Goal: Task Accomplishment & Management: Manage account settings

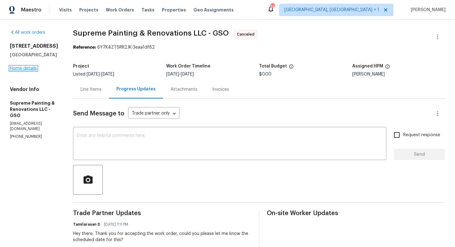
click at [17, 68] on link "Home details" at bounding box center [23, 68] width 27 height 4
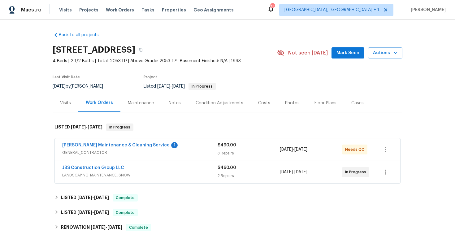
click at [187, 145] on div "[PERSON_NAME] Maintenance & Cleaning Service 1" at bounding box center [139, 145] width 155 height 7
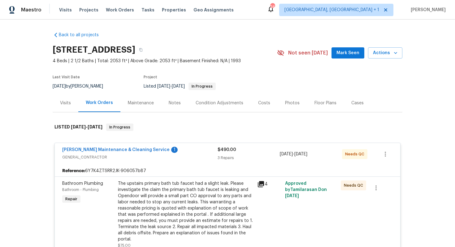
click at [184, 154] on span "GENERAL_CONTRACTOR" at bounding box center [139, 157] width 155 height 6
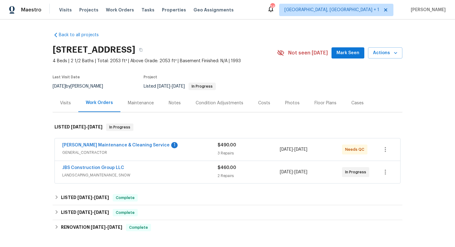
click at [171, 169] on div "JBS Construction Group LLC" at bounding box center [139, 168] width 155 height 7
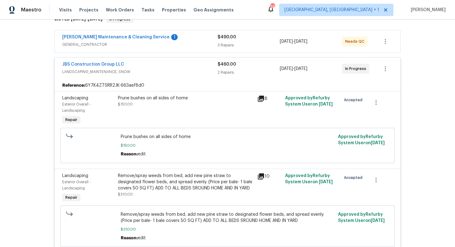
scroll to position [100, 0]
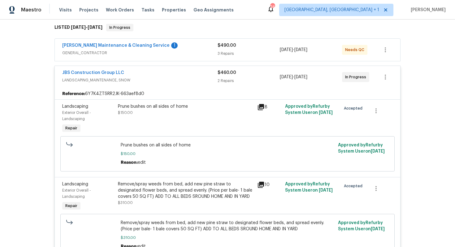
click at [165, 71] on div "JBS Construction Group LLC" at bounding box center [139, 73] width 155 height 7
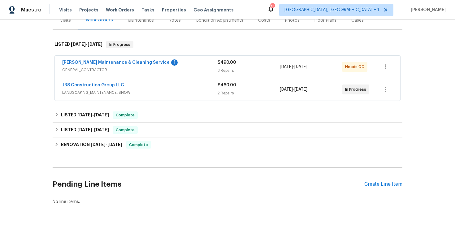
scroll to position [83, 0]
click at [125, 62] on link "Baker's Maintenance & Cleaning Service" at bounding box center [115, 62] width 107 height 4
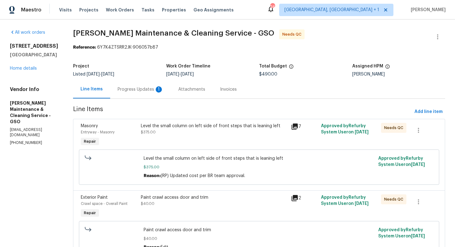
click at [134, 96] on div "Progress Updates 1" at bounding box center [140, 89] width 61 height 18
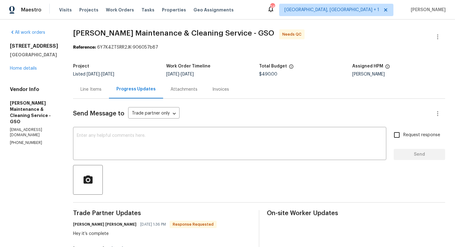
click at [91, 88] on div "Line Items" at bounding box center [90, 89] width 21 height 6
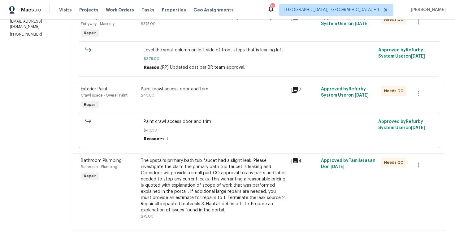
scroll to position [110, 0]
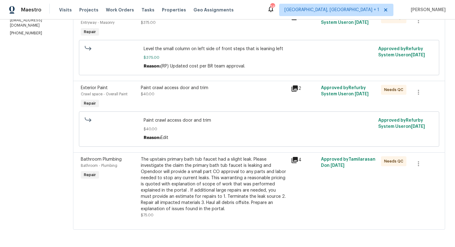
click at [197, 175] on div "The upstairs primary bath tub faucet had a slight leak. Please investigate the …" at bounding box center [214, 184] width 146 height 56
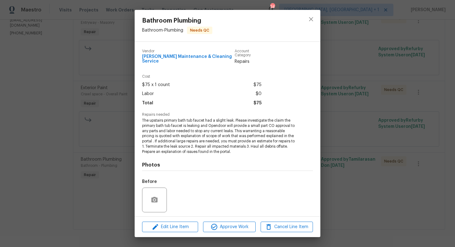
scroll to position [38, 0]
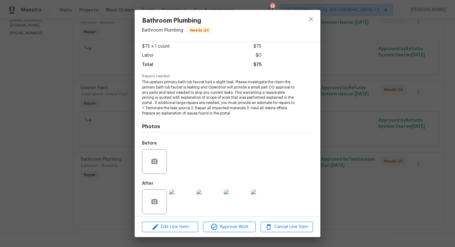
click at [184, 197] on img at bounding box center [181, 201] width 25 height 25
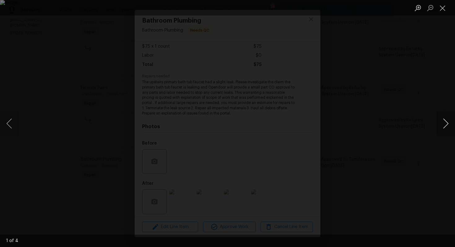
click at [443, 122] on button "Next image" at bounding box center [445, 123] width 19 height 25
click at [395, 126] on div "Lightbox" at bounding box center [227, 123] width 455 height 247
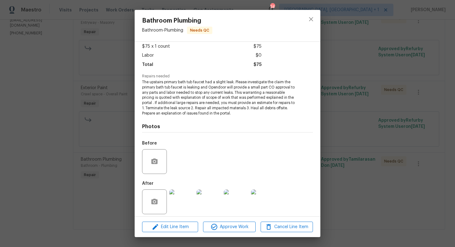
click at [351, 135] on div "Bathroom Plumbing Bathroom - Plumbing Needs QC Vendor Baker's Maintenance & Cle…" at bounding box center [227, 123] width 455 height 247
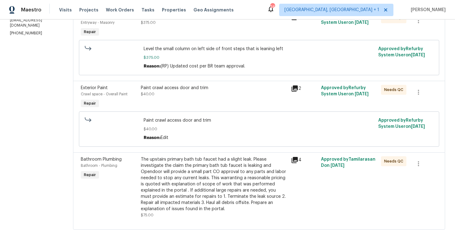
scroll to position [71, 0]
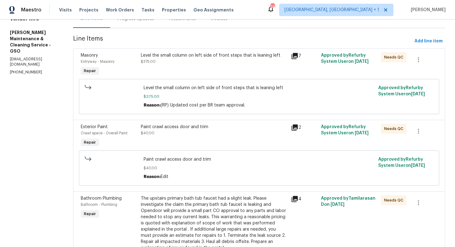
click at [179, 133] on div "Paint crawl access door and trim $40.00" at bounding box center [214, 130] width 146 height 12
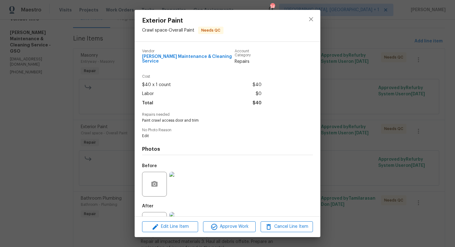
scroll to position [23, 0]
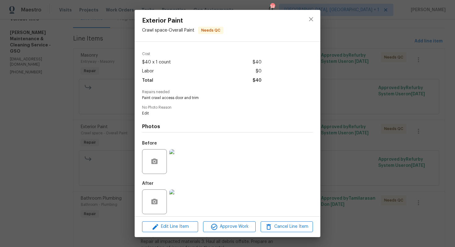
click at [179, 161] on img at bounding box center [181, 161] width 25 height 25
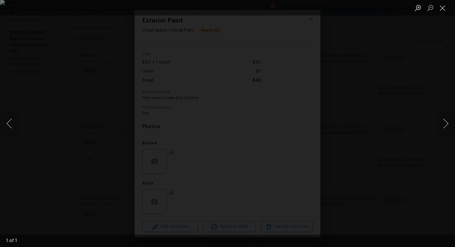
click at [416, 66] on div "Lightbox" at bounding box center [227, 123] width 455 height 247
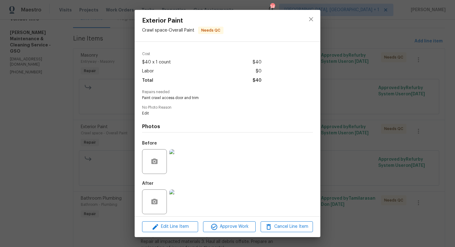
click at [181, 195] on img at bounding box center [181, 201] width 25 height 25
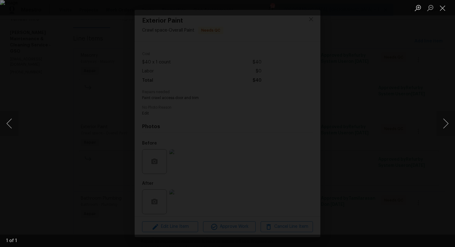
click at [410, 62] on div "Lightbox" at bounding box center [227, 123] width 455 height 247
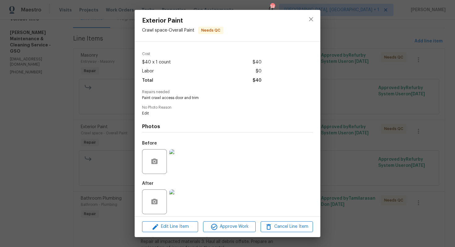
click at [180, 158] on img at bounding box center [181, 161] width 25 height 25
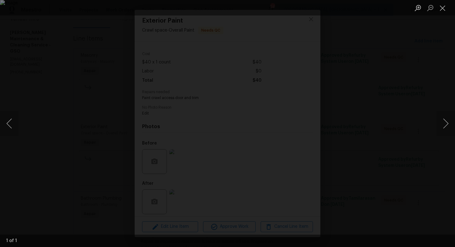
click at [401, 82] on div "Lightbox" at bounding box center [227, 123] width 455 height 247
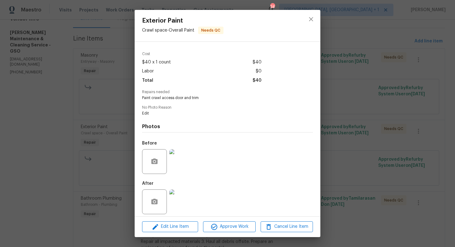
click at [186, 196] on img at bounding box center [181, 201] width 25 height 25
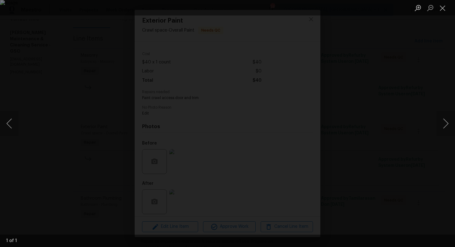
click at [104, 171] on img "Lightbox" at bounding box center [227, 123] width 455 height 247
click at [118, 145] on img "Lightbox" at bounding box center [227, 123] width 455 height 247
click at [19, 139] on div "Lightbox" at bounding box center [227, 123] width 455 height 247
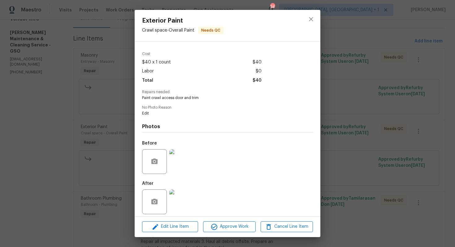
click at [88, 187] on div "Exterior Paint Crawl space - Overall Paint Needs QC Vendor Baker's Maintenance …" at bounding box center [227, 123] width 455 height 247
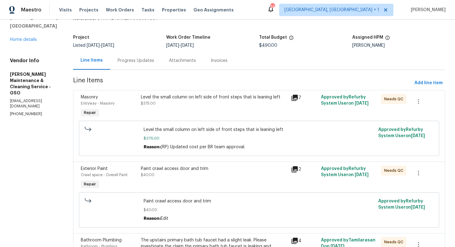
scroll to position [28, 0]
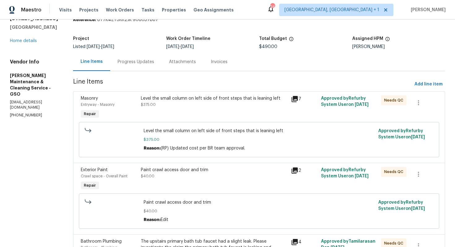
click at [230, 109] on div "Level the small column on left side of front steps that is leaning left $375.00" at bounding box center [214, 107] width 150 height 28
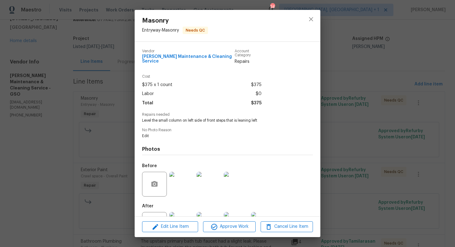
scroll to position [23, 0]
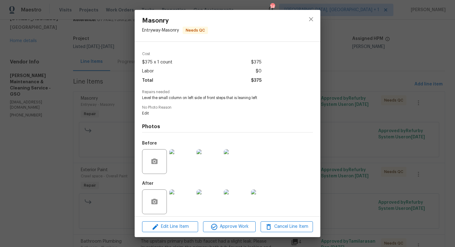
click at [194, 161] on img at bounding box center [181, 161] width 25 height 25
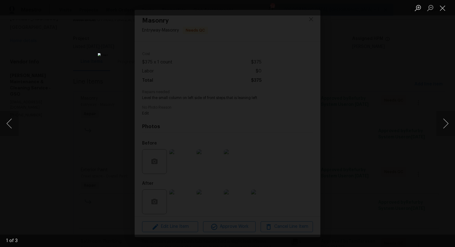
click at [359, 112] on div "Lightbox" at bounding box center [227, 123] width 455 height 247
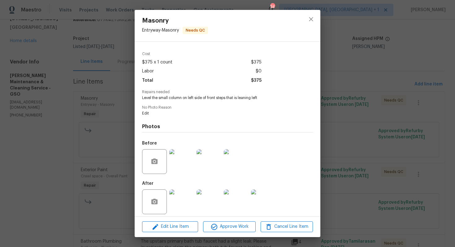
click at [212, 160] on img at bounding box center [208, 161] width 25 height 25
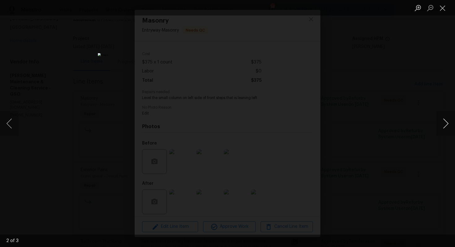
click at [446, 123] on button "Next image" at bounding box center [445, 123] width 19 height 25
click at [409, 140] on div "Lightbox" at bounding box center [227, 123] width 455 height 247
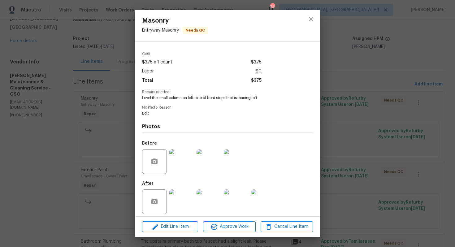
click at [187, 200] on img at bounding box center [181, 201] width 25 height 25
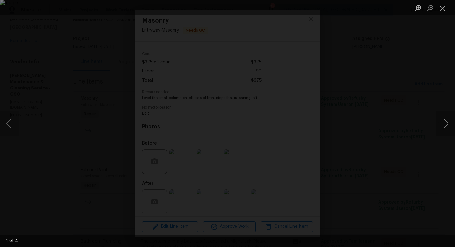
click at [447, 126] on button "Next image" at bounding box center [445, 123] width 19 height 25
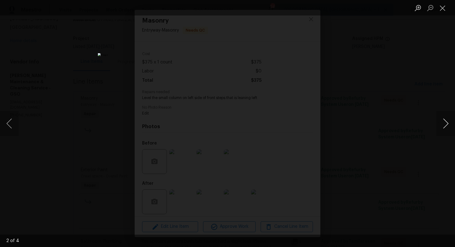
click at [447, 126] on button "Next image" at bounding box center [445, 123] width 19 height 25
click at [402, 137] on div "Lightbox" at bounding box center [227, 123] width 455 height 247
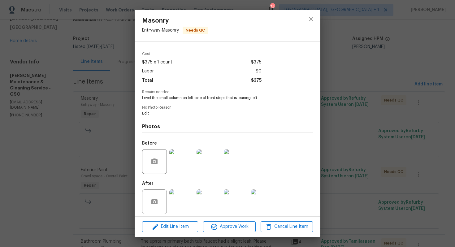
click at [369, 117] on div "Masonry Entryway - Masonry Needs QC Vendor Baker's Maintenance & Cleaning Servi…" at bounding box center [227, 123] width 455 height 247
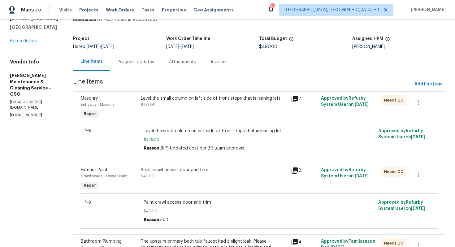
click at [145, 66] on div "Progress Updates" at bounding box center [135, 62] width 51 height 18
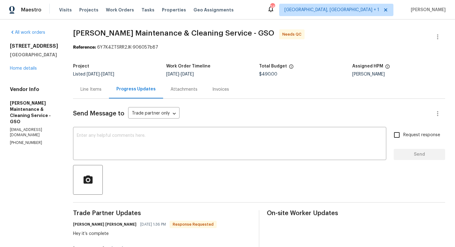
click at [100, 91] on div "Line Items" at bounding box center [90, 89] width 21 height 6
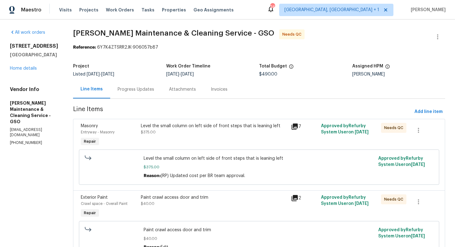
click at [142, 91] on div "Progress Updates" at bounding box center [136, 89] width 37 height 6
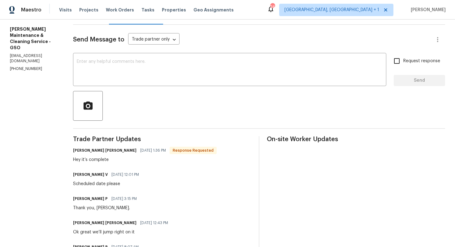
scroll to position [75, 0]
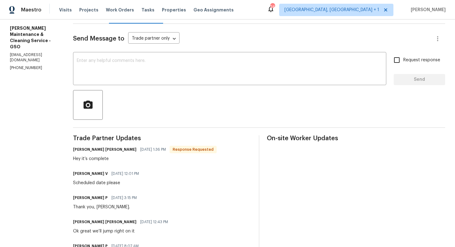
click at [87, 151] on h6 "Simpson Baker" at bounding box center [104, 149] width 63 height 6
copy h6 "Simpson"
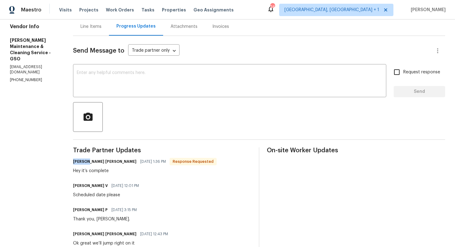
scroll to position [0, 0]
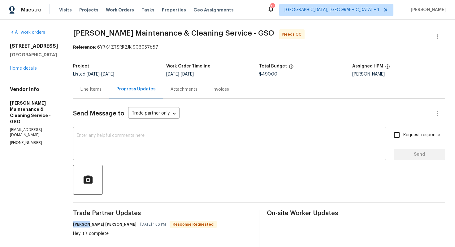
click at [120, 143] on textarea at bounding box center [230, 144] width 306 height 22
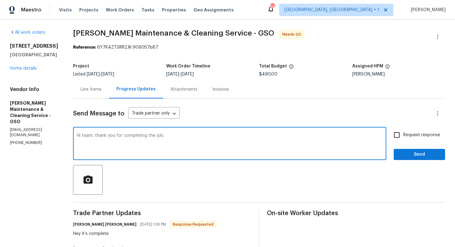
click at [188, 137] on textarea "Hi team, thank you for completing the job." at bounding box center [230, 144] width 306 height 22
type textarea "Hi team, thank you for completing the job. WO is approved. Thanks!"
click at [407, 153] on span "Send" at bounding box center [418, 155] width 41 height 8
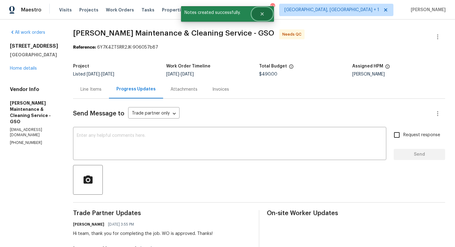
click at [261, 16] on icon "Close" at bounding box center [262, 13] width 5 height 5
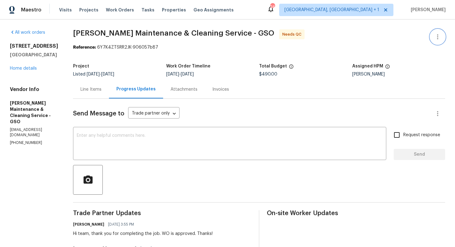
click at [443, 38] on button "button" at bounding box center [437, 36] width 15 height 15
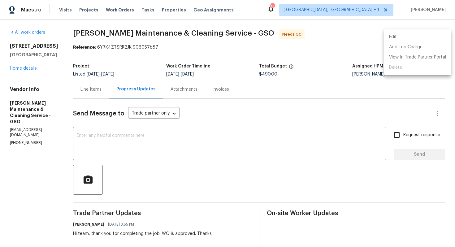
click at [393, 40] on li "Edit" at bounding box center [417, 37] width 67 height 10
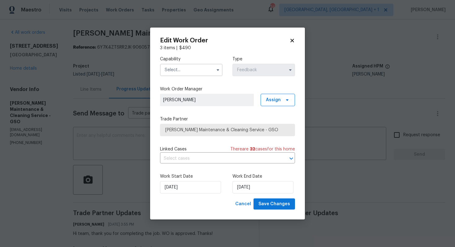
click at [199, 72] on input "text" at bounding box center [191, 70] width 62 height 12
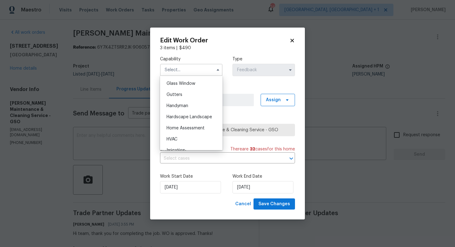
scroll to position [324, 0]
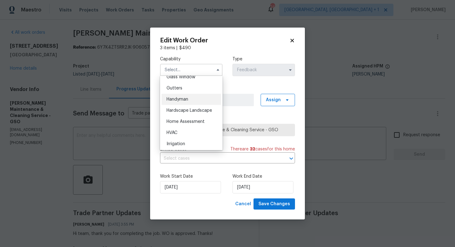
click at [194, 95] on div "Handyman" at bounding box center [190, 99] width 59 height 11
type input "Handyman"
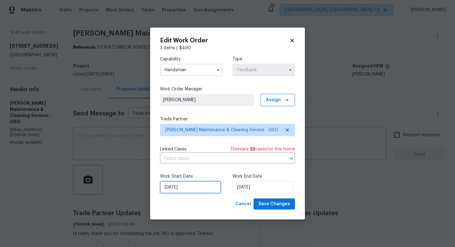
click at [178, 183] on input "08/09/2025" at bounding box center [190, 187] width 61 height 12
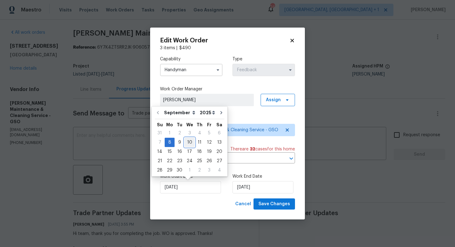
click at [191, 142] on div "10" at bounding box center [189, 142] width 10 height 9
type input "10/09/2025"
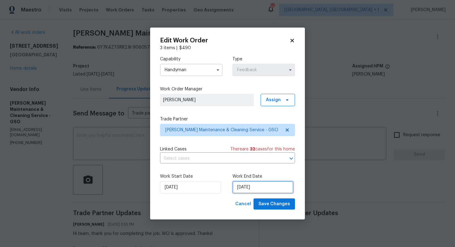
click at [253, 184] on input "10/09/2025" at bounding box center [262, 187] width 61 height 12
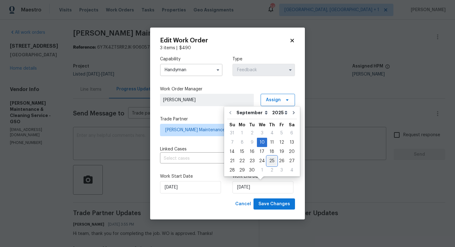
click at [268, 159] on div "25" at bounding box center [272, 161] width 10 height 9
type input "25/09/2025"
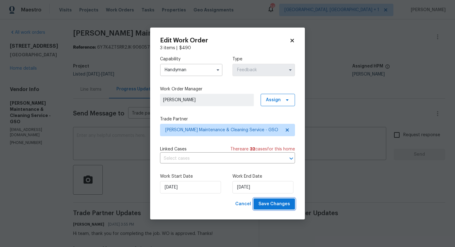
click at [273, 206] on span "Save Changes" at bounding box center [274, 204] width 32 height 8
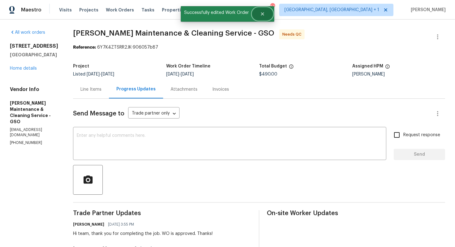
click at [264, 17] on button "Close" at bounding box center [262, 14] width 20 height 12
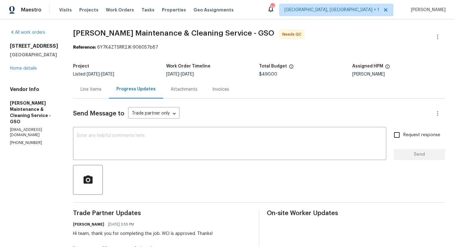
click at [92, 92] on div "Line Items" at bounding box center [90, 89] width 21 height 6
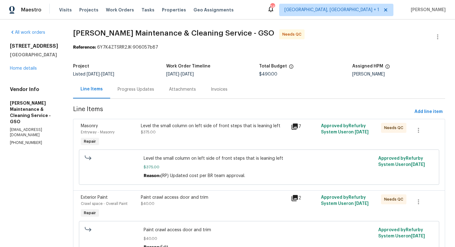
click at [186, 146] on div "Level the small column on left side of front steps that is leaning left $375.00" at bounding box center [214, 135] width 150 height 28
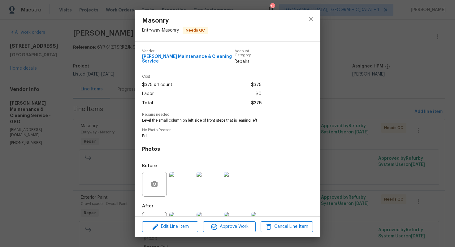
scroll to position [23, 0]
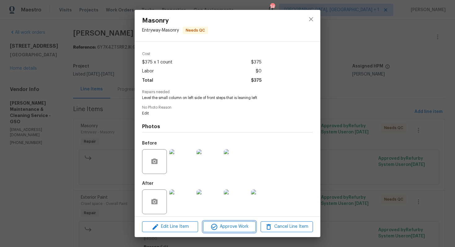
click at [213, 225] on icon "button" at bounding box center [213, 226] width 7 height 7
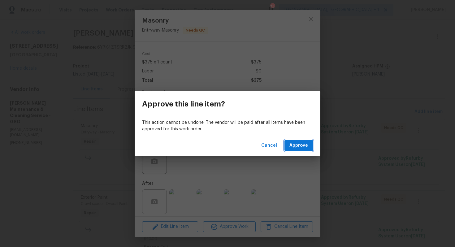
click at [296, 146] on span "Approve" at bounding box center [298, 146] width 19 height 8
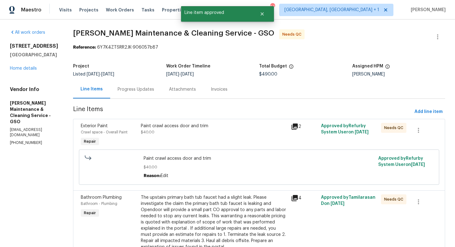
click at [215, 133] on div "Paint crawl access door and trim $40.00" at bounding box center [214, 129] width 146 height 12
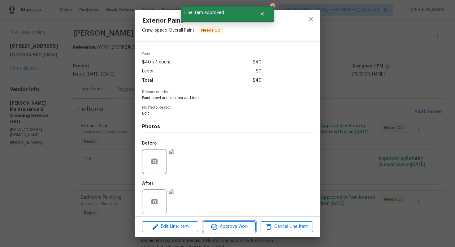
click at [217, 232] on button "Approve Work" at bounding box center [229, 226] width 52 height 11
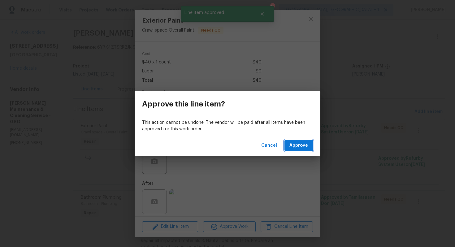
click at [294, 146] on span "Approve" at bounding box center [298, 146] width 19 height 8
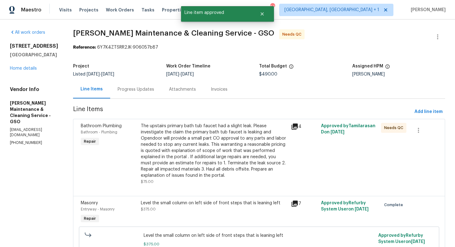
click at [223, 144] on div "The upstairs primary bath tub faucet had a slight leak. Please investigate the …" at bounding box center [214, 151] width 146 height 56
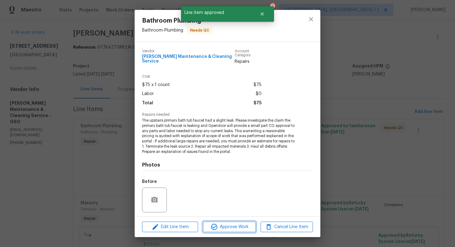
click at [213, 227] on icon "button" at bounding box center [213, 226] width 7 height 7
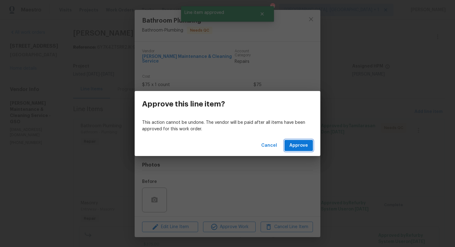
click at [298, 148] on span "Approve" at bounding box center [298, 146] width 19 height 8
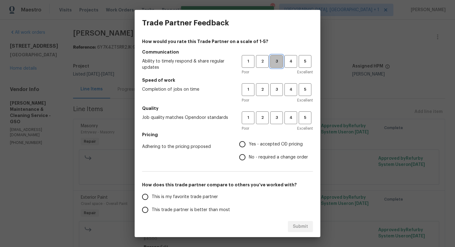
click at [280, 64] on span "3" at bounding box center [276, 61] width 11 height 7
click at [280, 78] on h5 "Speed of work" at bounding box center [227, 80] width 171 height 6
click at [279, 91] on span "3" at bounding box center [276, 89] width 11 height 7
click at [276, 114] on span "3" at bounding box center [276, 117] width 11 height 7
click at [245, 145] on input "Yes - accepted OD pricing" at bounding box center [242, 144] width 13 height 13
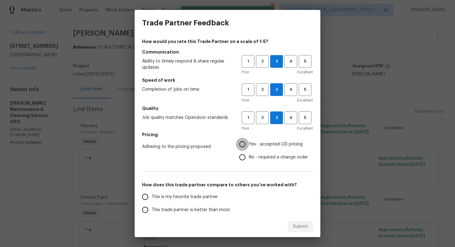
radio input "true"
click at [243, 159] on input "No - required a change order" at bounding box center [242, 157] width 13 height 13
radio input "true"
click at [165, 208] on span "This trade partner is better than most" at bounding box center [191, 210] width 78 height 6
click at [152, 208] on input "This trade partner is better than most" at bounding box center [145, 209] width 13 height 13
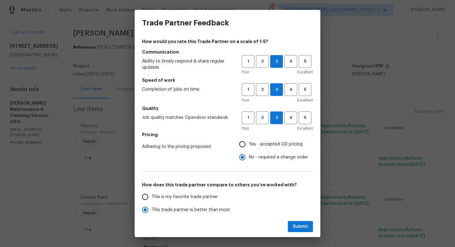
scroll to position [0, 0]
click at [306, 223] on span "Submit" at bounding box center [300, 227] width 15 height 8
radio input "true"
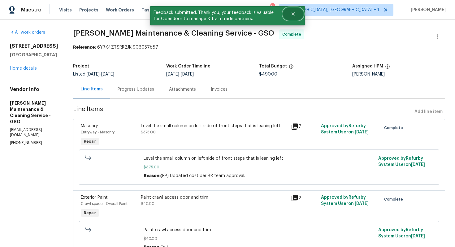
click at [293, 11] on button "Close" at bounding box center [293, 14] width 20 height 12
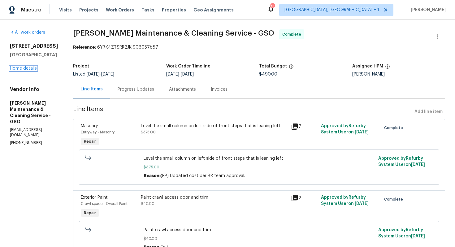
click at [32, 67] on link "Home details" at bounding box center [23, 68] width 27 height 4
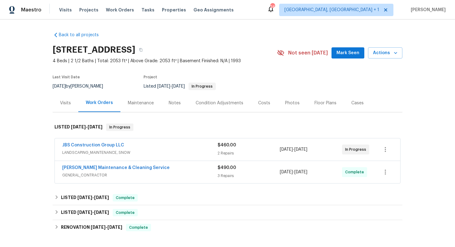
click at [143, 146] on div "JBS Construction Group LLC" at bounding box center [139, 145] width 155 height 7
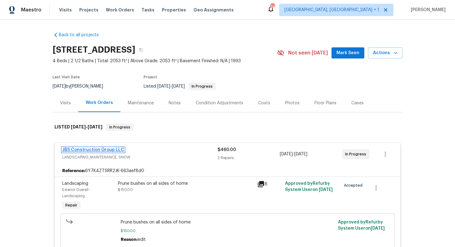
click at [109, 151] on link "JBS Construction Group LLC" at bounding box center [93, 150] width 62 height 4
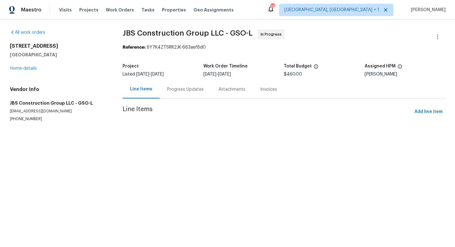
click at [173, 89] on div "Progress Updates" at bounding box center [185, 89] width 37 height 6
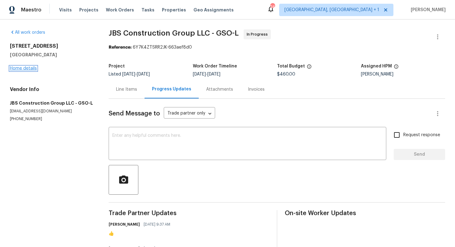
click at [27, 68] on link "Home details" at bounding box center [23, 68] width 27 height 4
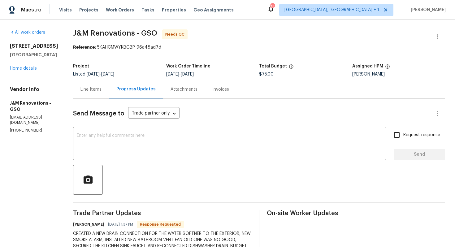
click at [93, 92] on div "Line Items" at bounding box center [90, 89] width 21 height 6
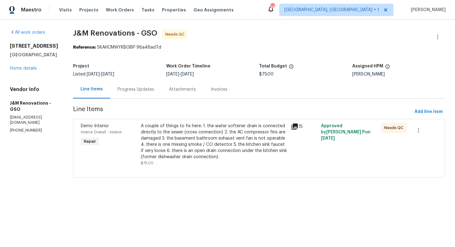
click at [170, 129] on div "A couple of things to fix here: 1. the water softener drain is connected direct…" at bounding box center [214, 141] width 146 height 37
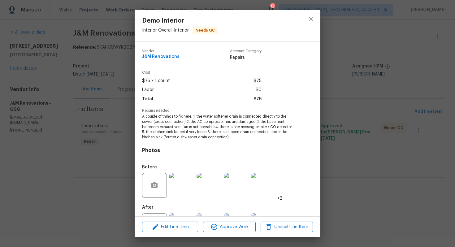
click at [101, 128] on div "Demo Interior Interior Overall - Interior Needs QC Vendor J&M Renovations Accou…" at bounding box center [227, 123] width 455 height 247
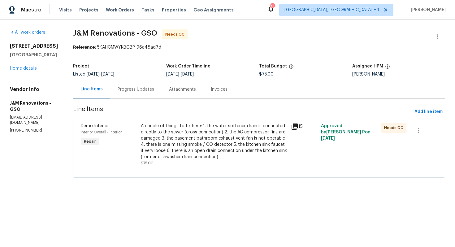
click at [131, 94] on div "Progress Updates" at bounding box center [135, 89] width 51 height 18
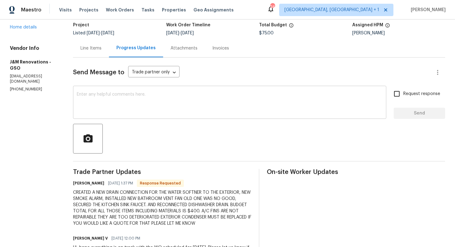
scroll to position [41, 0]
click at [82, 183] on h6 "Joselyn Rosales" at bounding box center [88, 183] width 31 height 6
copy h6 "Joselyn"
click at [148, 105] on textarea at bounding box center [230, 103] width 306 height 22
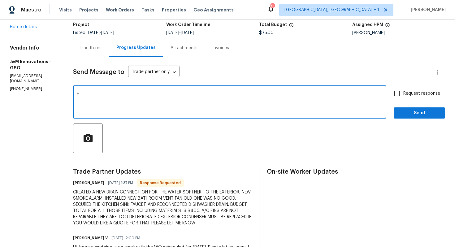
paste textarea "Joselyn"
type textarea "Hi Joselyn, thank you for completing the job. Kindly provide us the quote for t…"
click at [404, 96] on span "Request response" at bounding box center [421, 93] width 37 height 6
click at [403, 96] on input "Request response" at bounding box center [396, 93] width 13 height 13
checkbox input "true"
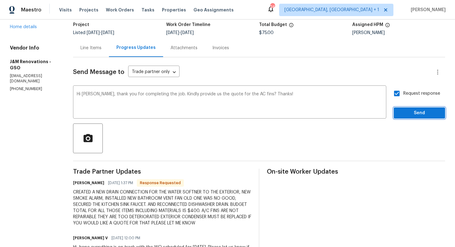
click at [408, 115] on span "Send" at bounding box center [418, 113] width 41 height 8
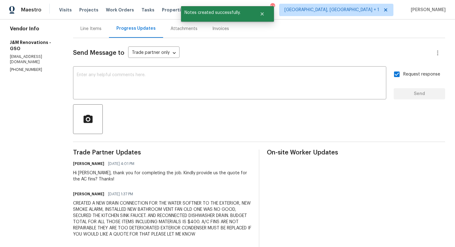
scroll to position [62, 0]
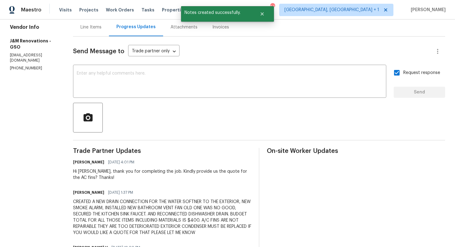
click at [144, 213] on div "CREATED A NEW DRAIN CONNECTION FOR THE WATER SOFTNER TO THE EXTERIOR, NEW SMOKE…" at bounding box center [162, 217] width 178 height 37
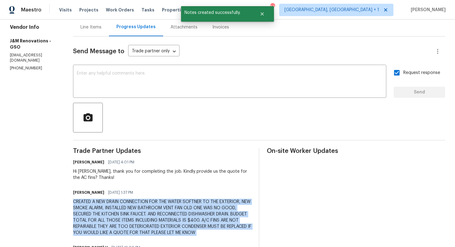
click at [144, 213] on div "CREATED A NEW DRAIN CONNECTION FOR THE WATER SOFTNER TO THE EXTERIOR, NEW SMOKE…" at bounding box center [162, 217] width 178 height 37
copy div "CREATED A NEW DRAIN CONNECTION FOR THE WATER SOFTNER TO THE EXTERIOR, NEW SMOKE…"
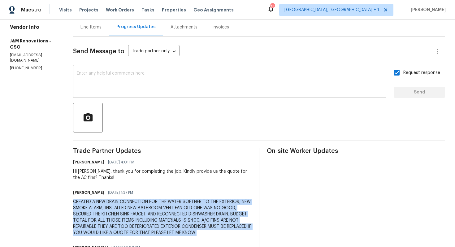
scroll to position [0, 0]
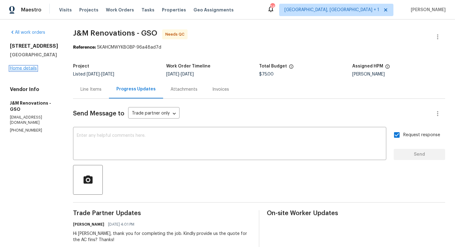
click at [28, 70] on link "Home details" at bounding box center [23, 68] width 27 height 4
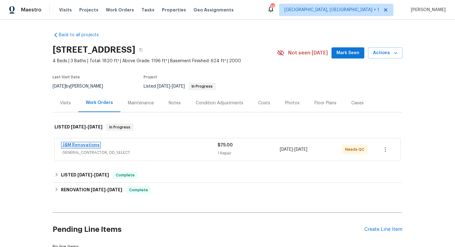
click at [74, 144] on link "J&M Renovations" at bounding box center [80, 145] width 37 height 4
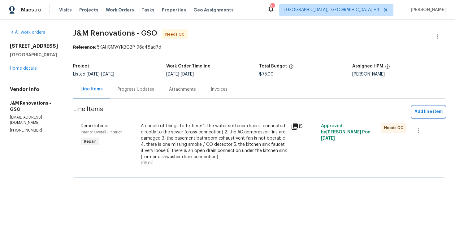
click at [427, 112] on span "Add line item" at bounding box center [428, 112] width 28 height 8
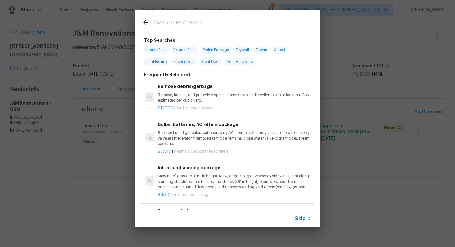
click at [192, 21] on input "text" at bounding box center [219, 23] width 131 height 9
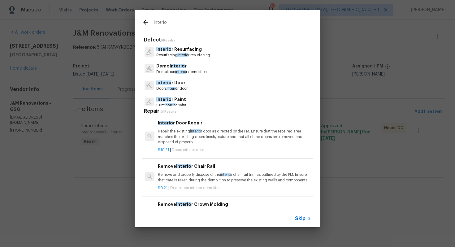
type input "interio"
click at [168, 84] on span "Interio" at bounding box center [163, 82] width 15 height 4
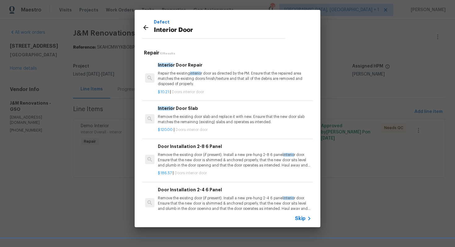
click at [172, 76] on p "Repair the existing interio r door as directed by the PM. Ensure that the repai…" at bounding box center [234, 79] width 153 height 16
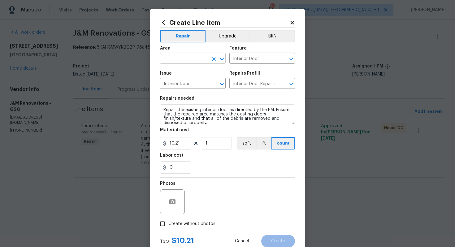
click at [177, 56] on input "text" at bounding box center [184, 59] width 48 height 10
click at [180, 71] on li "HVAC" at bounding box center [193, 73] width 66 height 10
type input "HVAC"
click at [242, 59] on input "Interior Door" at bounding box center [253, 59] width 48 height 10
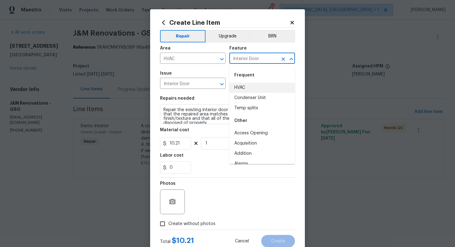
click at [240, 88] on li "HVAC" at bounding box center [262, 88] width 66 height 10
type input "HVAC"
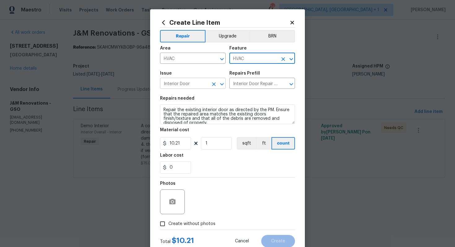
click at [194, 84] on input "Interior Door" at bounding box center [184, 84] width 48 height 10
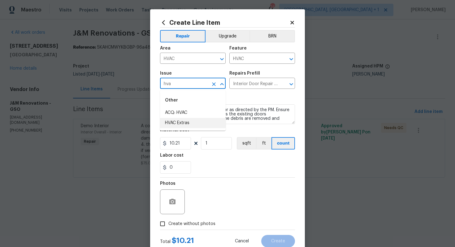
click at [187, 122] on li "HVAC Extras" at bounding box center [193, 123] width 66 height 10
type input "HVAC Extras"
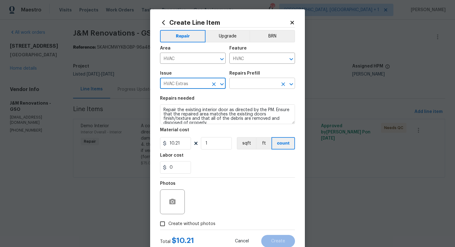
type input "HVAC Extras"
click at [243, 84] on input "text" at bounding box center [253, 84] width 48 height 10
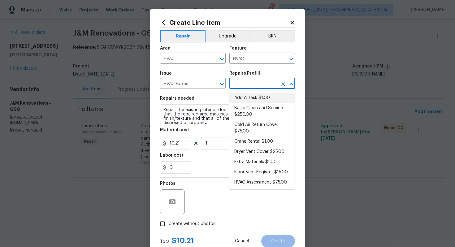
click at [248, 97] on li "Add A Task $1.00" at bounding box center [262, 98] width 66 height 10
type input "Add A Task $1.00"
type textarea "HPM to detail"
type input "1"
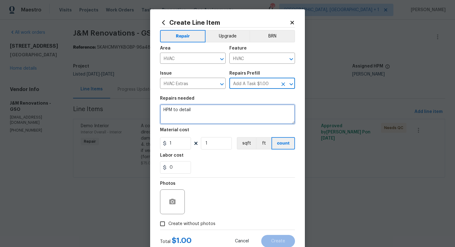
click at [210, 111] on textarea "HPM to detail" at bounding box center [227, 114] width 135 height 20
type textarea "Awaiting estimate"
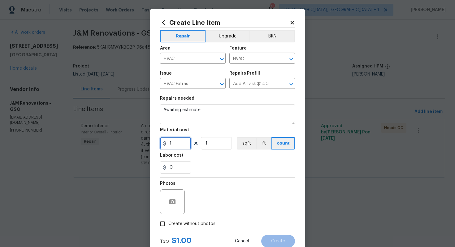
click at [180, 144] on input "1" at bounding box center [175, 143] width 31 height 12
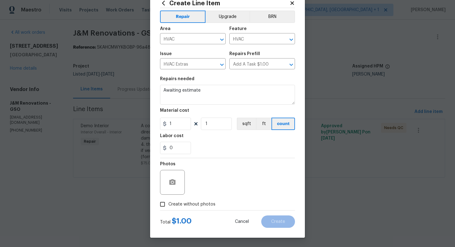
click at [176, 203] on span "Create without photos" at bounding box center [191, 204] width 47 height 6
click at [168, 203] on input "Create without photos" at bounding box center [163, 204] width 12 height 12
checkbox input "true"
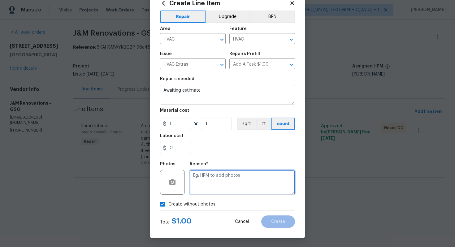
click at [227, 183] on textarea at bounding box center [242, 182] width 105 height 25
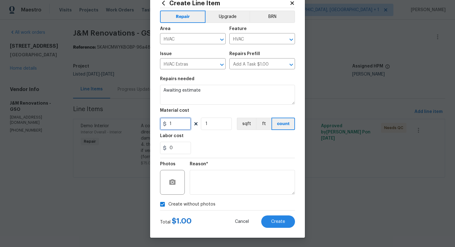
click at [178, 126] on input "1" at bounding box center [175, 124] width 31 height 12
type input "0"
click at [278, 220] on span "Create" at bounding box center [278, 221] width 14 height 5
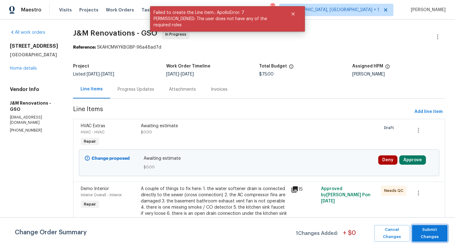
click at [428, 231] on span "Submit Changes" at bounding box center [429, 233] width 29 height 14
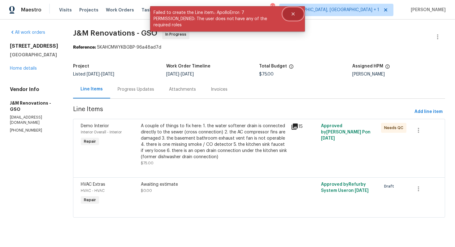
click at [291, 17] on button "Close" at bounding box center [293, 14] width 20 height 12
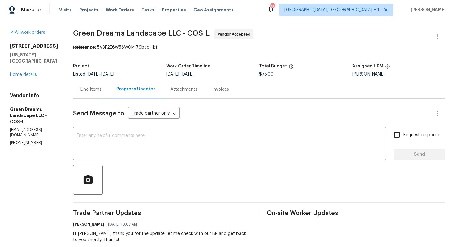
click at [92, 88] on div "Line Items" at bounding box center [90, 89] width 21 height 6
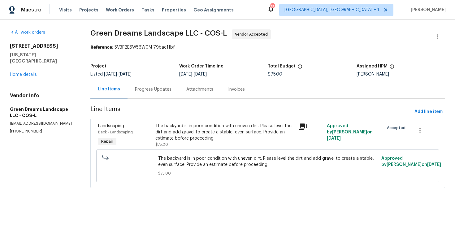
click at [237, 133] on div "The backyard is in poor condition with uneven dirt. Please level the dirt and a…" at bounding box center [224, 132] width 139 height 19
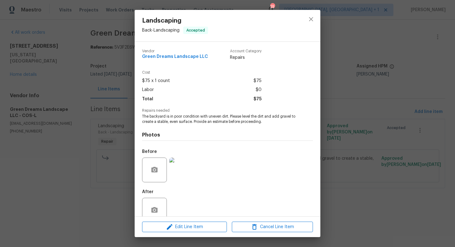
click at [177, 165] on img at bounding box center [181, 169] width 25 height 25
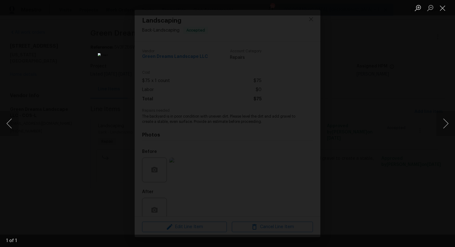
click at [396, 102] on div "Lightbox" at bounding box center [227, 123] width 455 height 247
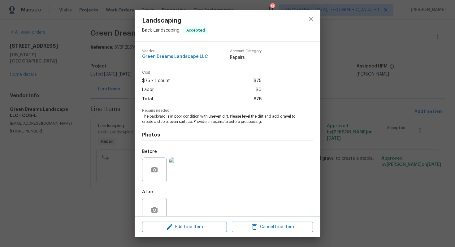
click at [396, 102] on div "Landscaping Back - Landscaping Accepted Vendor Green Dreams Landscape LLC Accou…" at bounding box center [227, 123] width 455 height 247
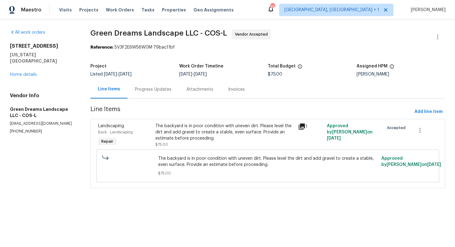
click at [149, 93] on div "Progress Updates" at bounding box center [152, 89] width 51 height 18
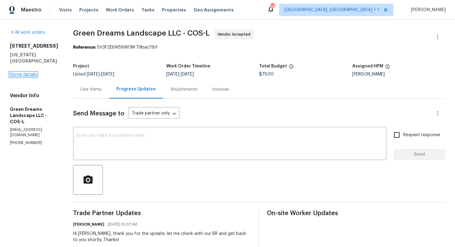
click at [30, 76] on link "Home details" at bounding box center [23, 74] width 27 height 4
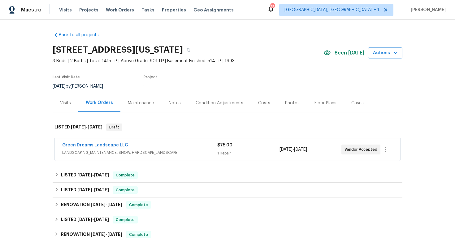
scroll to position [90, 0]
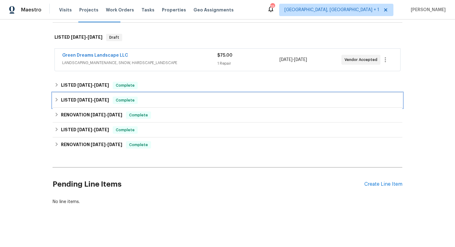
click at [92, 98] on span "4/2/25 - 4/4/25" at bounding box center [93, 100] width 32 height 4
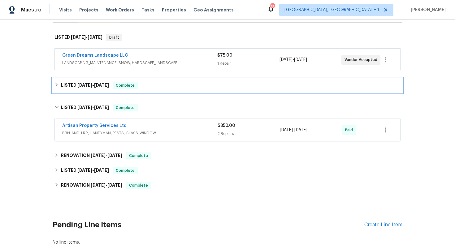
click at [90, 82] on h6 "LISTED 4/30/25 - 5/2/25" at bounding box center [85, 85] width 48 height 7
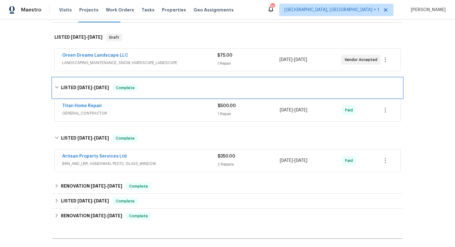
click at [87, 85] on h6 "LISTED 4/30/25 - 5/2/25" at bounding box center [85, 87] width 48 height 7
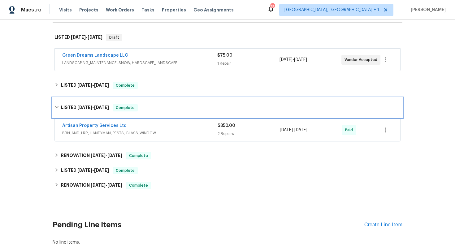
click at [79, 108] on span "4/2/25" at bounding box center [84, 107] width 15 height 4
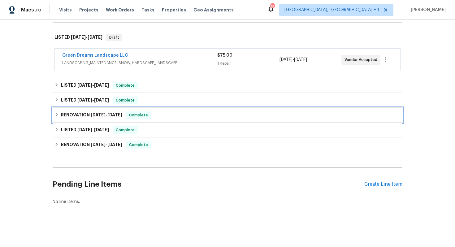
click at [72, 113] on h6 "RENOVATION 3/22/25 - 3/25/25" at bounding box center [91, 114] width 61 height 7
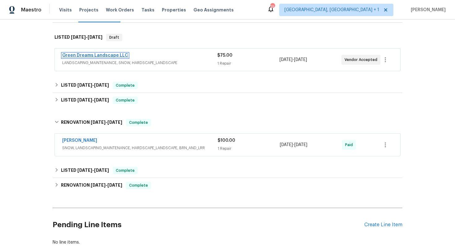
click at [88, 54] on link "Green Dreams Landscape LLC" at bounding box center [95, 55] width 66 height 4
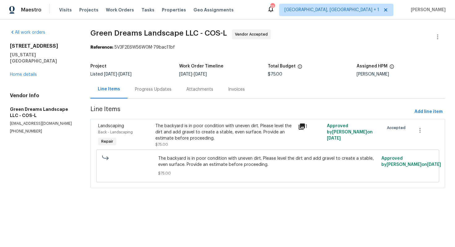
click at [156, 84] on div "Progress Updates" at bounding box center [152, 89] width 51 height 18
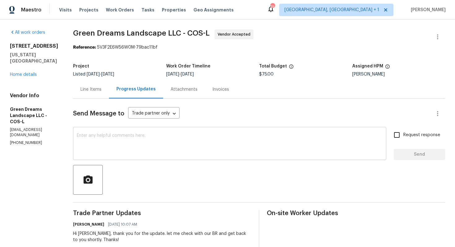
click at [133, 144] on textarea at bounding box center [230, 144] width 306 height 22
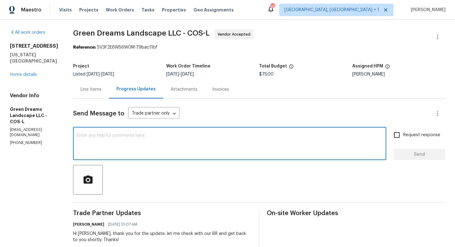
scroll to position [46, 0]
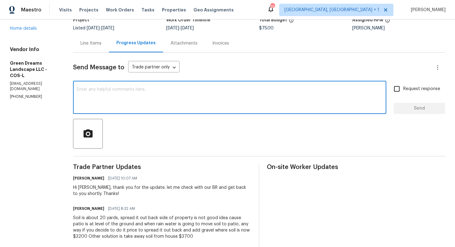
click at [82, 188] on div "Hi Fermin, thank you for the update. let me check with our BR and get back to y…" at bounding box center [162, 190] width 178 height 12
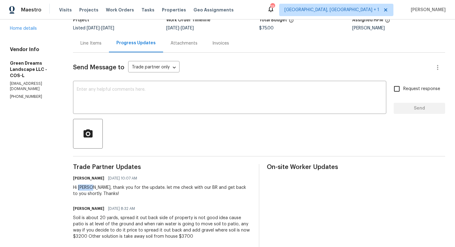
click at [82, 188] on div "Hi Fermin, thank you for the update. let me check with our BR and get back to y…" at bounding box center [162, 190] width 178 height 12
copy div "Fermin"
click at [127, 111] on div "x ​" at bounding box center [229, 98] width 313 height 32
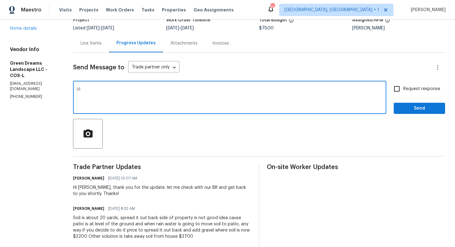
paste textarea "Fermin"
type textarea "Hi Fermin, we have decided not to move forward with this WO. Kindly confirm you…"
click at [399, 89] on input "Request response" at bounding box center [396, 88] width 13 height 13
checkbox input "true"
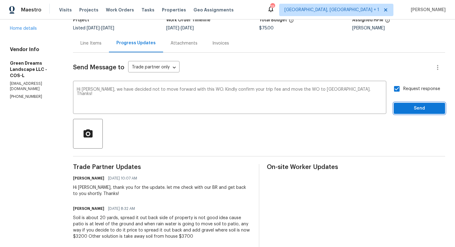
click at [410, 109] on span "Send" at bounding box center [418, 109] width 41 height 8
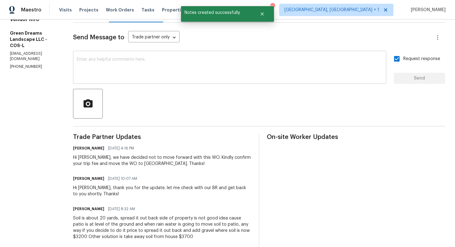
scroll to position [0, 0]
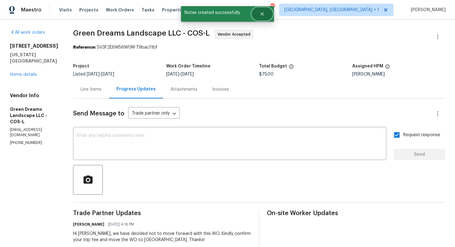
click at [261, 19] on button "Close" at bounding box center [262, 14] width 20 height 12
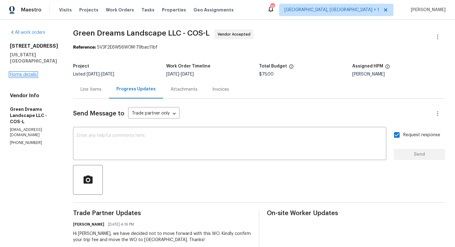
click at [35, 74] on link "Home details" at bounding box center [23, 74] width 27 height 4
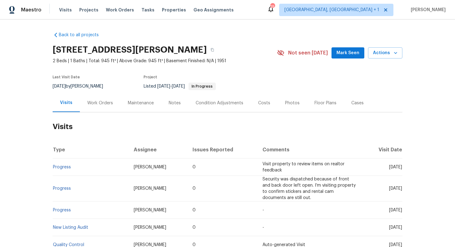
click at [98, 104] on div "Work Orders" at bounding box center [100, 103] width 26 height 6
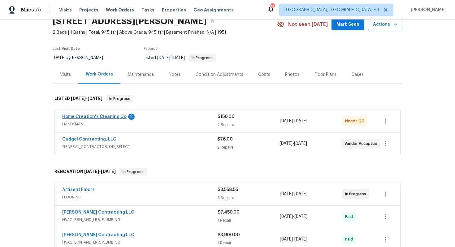
scroll to position [26, 0]
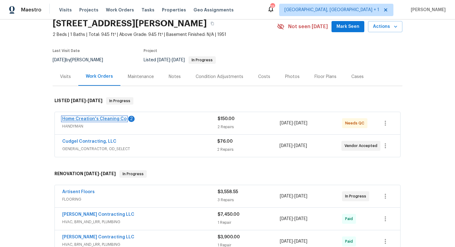
click at [77, 118] on link "Home Creation's Cleaning Co" at bounding box center [94, 119] width 64 height 4
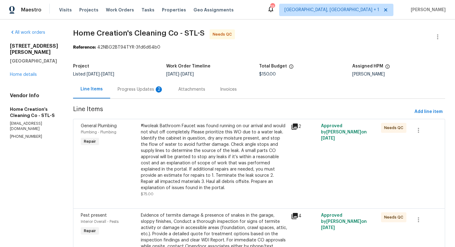
click at [131, 91] on div "Progress Updates 2" at bounding box center [141, 89] width 46 height 6
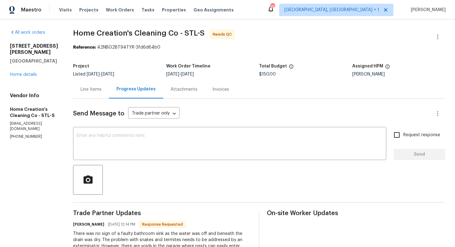
click at [93, 90] on div "Line Items" at bounding box center [90, 89] width 21 height 6
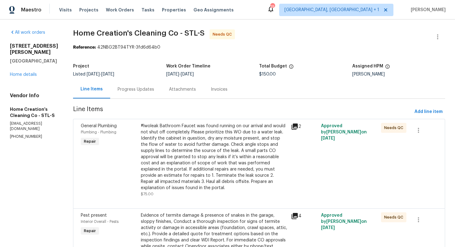
click at [180, 146] on div "#lwoleak Bathroom Faucet was found running on our arrival and would not shut of…" at bounding box center [214, 157] width 146 height 68
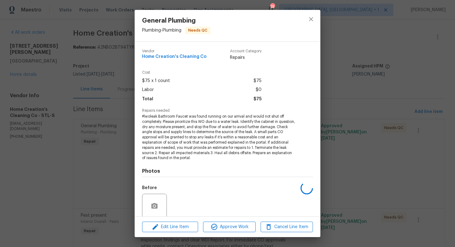
scroll to position [49, 0]
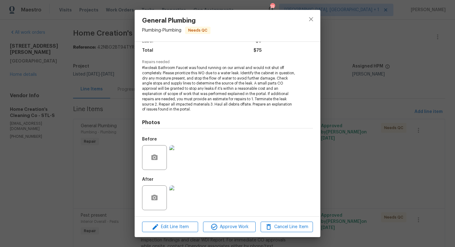
click at [181, 192] on img at bounding box center [181, 197] width 25 height 25
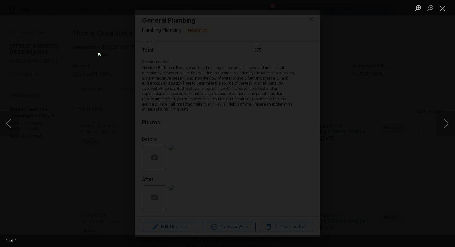
click at [383, 123] on div "Lightbox" at bounding box center [227, 123] width 455 height 247
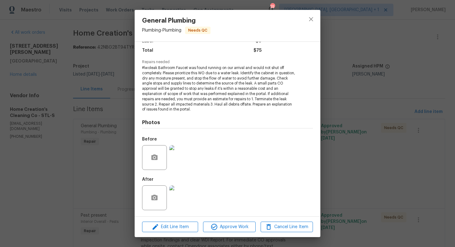
click at [179, 164] on img at bounding box center [181, 157] width 25 height 25
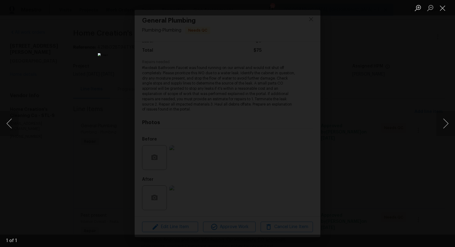
click at [373, 99] on div "Lightbox" at bounding box center [227, 123] width 455 height 247
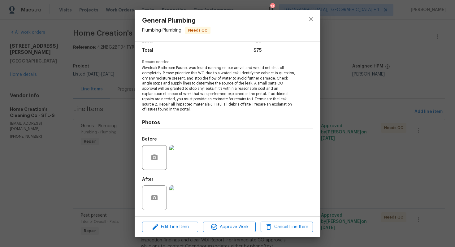
click at [104, 173] on div "General Plumbing Plumbing - Plumbing Needs QC Vendor Home Creation's Cleaning C…" at bounding box center [227, 123] width 455 height 247
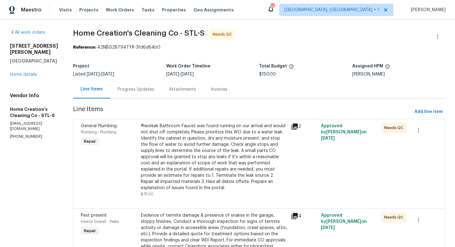
scroll to position [44, 0]
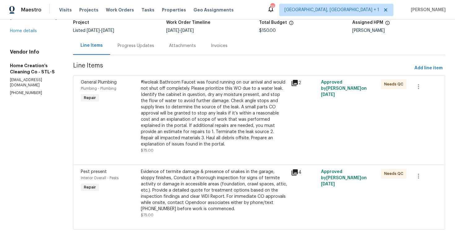
click at [197, 178] on div "Evidence of termite damage & presence of snakes in the garage, sloppy finishes,…" at bounding box center [214, 190] width 146 height 43
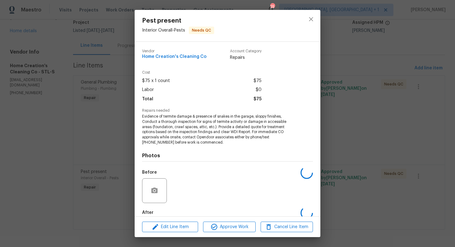
scroll to position [33, 0]
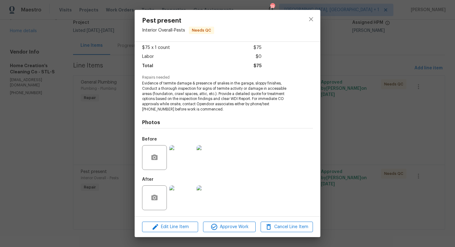
click at [180, 155] on img at bounding box center [181, 157] width 25 height 25
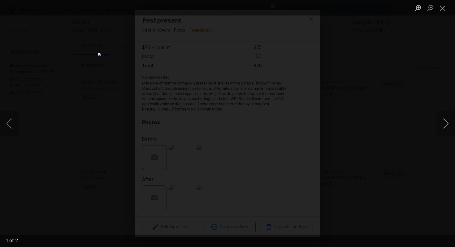
click at [444, 122] on button "Next image" at bounding box center [445, 123] width 19 height 25
click at [410, 113] on div "Lightbox" at bounding box center [227, 123] width 455 height 247
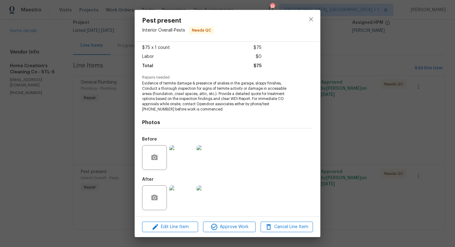
click at [178, 191] on img at bounding box center [181, 197] width 25 height 25
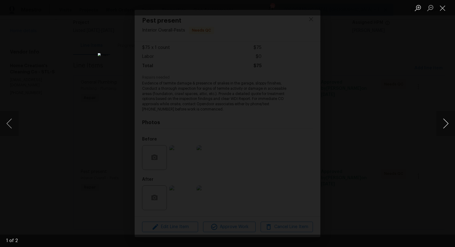
click at [445, 122] on button "Next image" at bounding box center [445, 123] width 19 height 25
click at [389, 110] on div "Lightbox" at bounding box center [227, 123] width 455 height 247
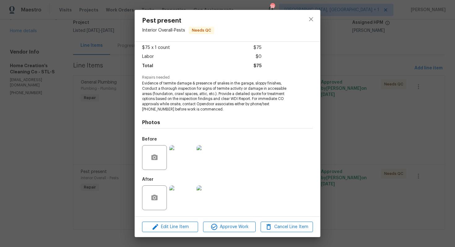
click at [208, 156] on img at bounding box center [208, 157] width 25 height 25
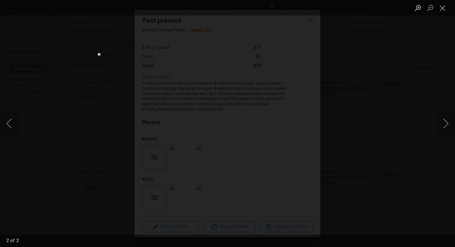
click at [116, 178] on div "Lightbox" at bounding box center [227, 123] width 455 height 247
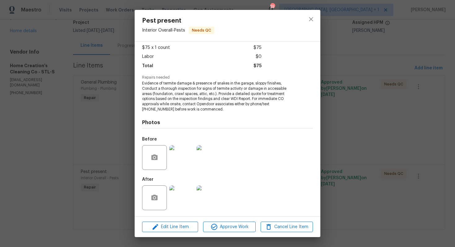
click at [92, 175] on div "Pest present Interior Overall - Pests Needs QC Vendor Home Creation's Cleaning …" at bounding box center [227, 123] width 455 height 247
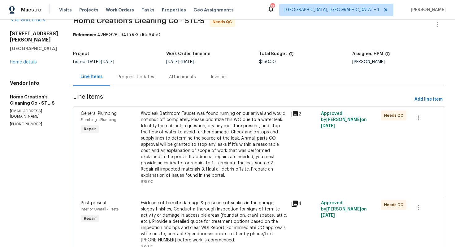
scroll to position [0, 0]
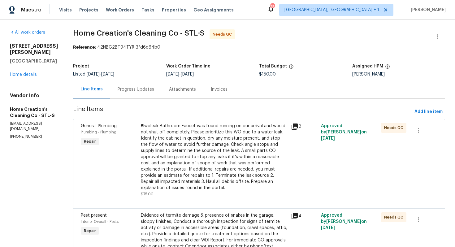
click at [123, 93] on div "Progress Updates" at bounding box center [135, 89] width 51 height 18
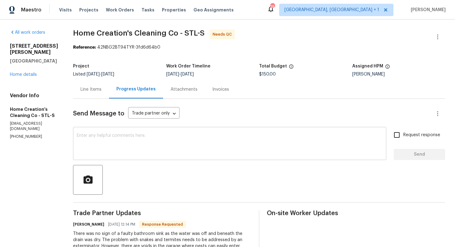
click at [136, 150] on textarea at bounding box center [230, 144] width 306 height 22
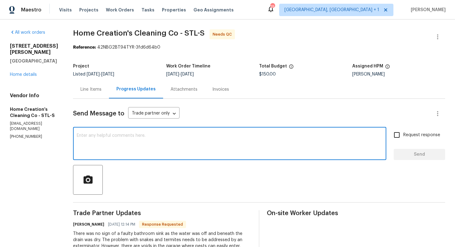
click at [90, 97] on div "Line Items" at bounding box center [91, 89] width 36 height 18
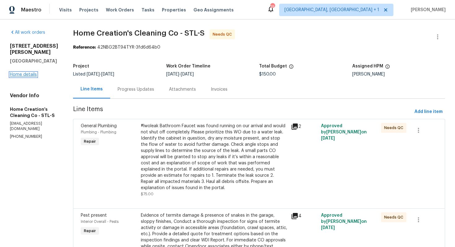
click at [26, 72] on link "Home details" at bounding box center [23, 74] width 27 height 4
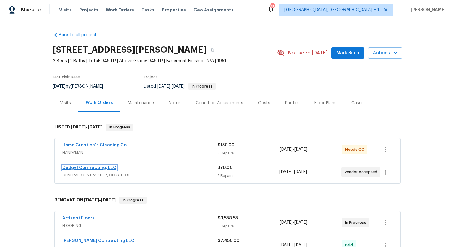
click at [74, 166] on link "Cudgel Contracting, LLC" at bounding box center [89, 167] width 54 height 4
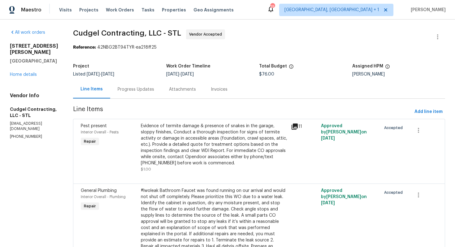
click at [143, 88] on div "Progress Updates" at bounding box center [136, 89] width 37 height 6
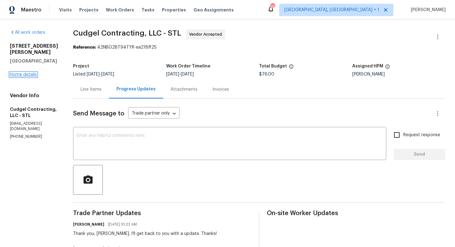
click at [29, 72] on link "Home details" at bounding box center [23, 74] width 27 height 4
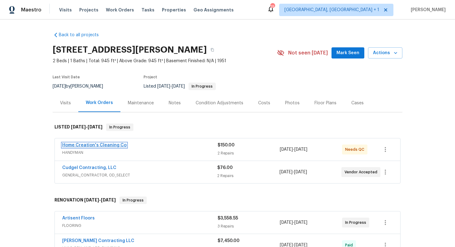
click at [94, 146] on link "Home Creation's Cleaning Co" at bounding box center [94, 145] width 64 height 4
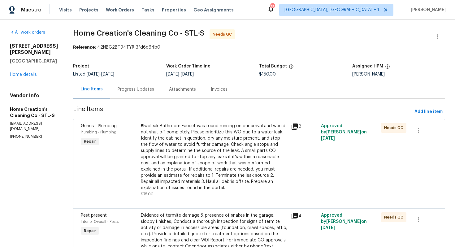
click at [130, 84] on div "Progress Updates" at bounding box center [135, 89] width 51 height 18
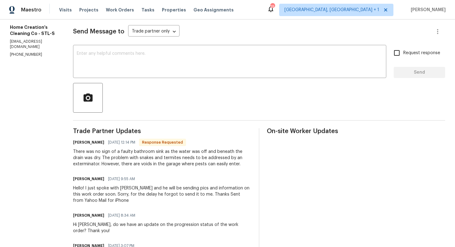
scroll to position [83, 0]
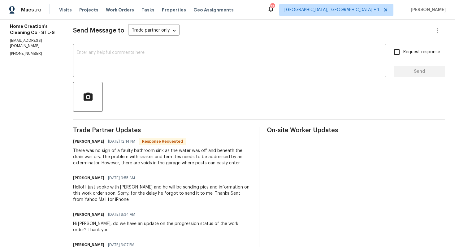
click at [80, 142] on h6 "[PERSON_NAME]" at bounding box center [88, 141] width 31 height 6
copy h6 "[PERSON_NAME]"
click at [146, 64] on textarea at bounding box center [230, 61] width 306 height 22
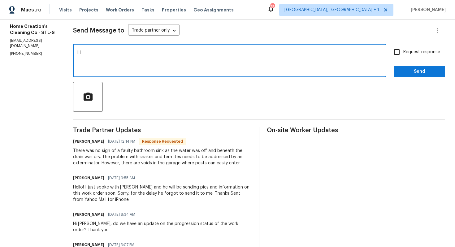
paste textarea "[PERSON_NAME]"
click at [114, 53] on textarea "Hi [PERSON_NAME], could. you please provide estimate to repair the voids in the…" at bounding box center [230, 61] width 306 height 22
click at [292, 54] on textarea "Hi [PERSON_NAME], could you please provide estimate to repair the voids in the …" at bounding box center [230, 61] width 306 height 22
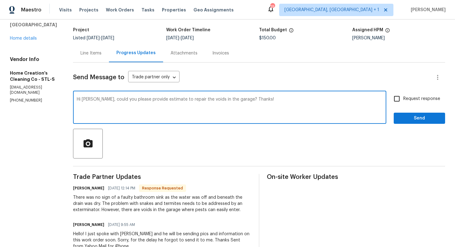
scroll to position [37, 0]
type textarea "Hi [PERSON_NAME], could you please provide estimate to repair the voids in the …"
click at [401, 99] on input "Request response" at bounding box center [396, 98] width 13 height 13
checkbox input "true"
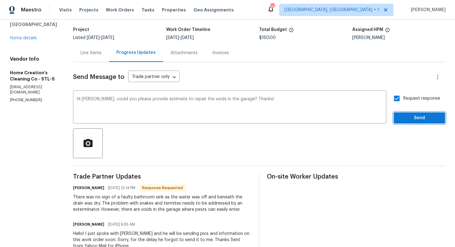
click at [407, 119] on span "Send" at bounding box center [418, 118] width 41 height 8
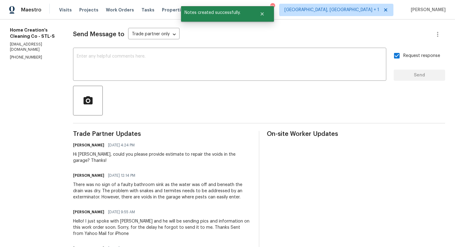
scroll to position [82, 0]
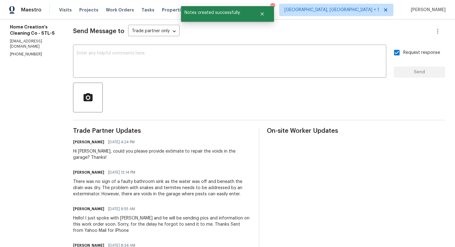
click at [115, 195] on div "There was no sign of a faulty bathroom sink as the water was off and beneath th…" at bounding box center [162, 187] width 178 height 19
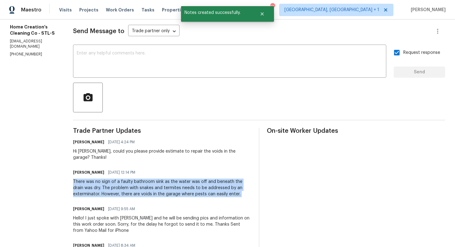
copy div "There was no sign of a faulty bathroom sink as the water was off and beneath th…"
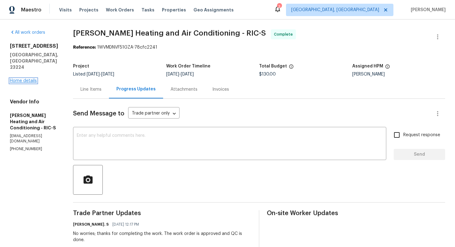
click at [28, 79] on link "Home details" at bounding box center [23, 81] width 27 height 4
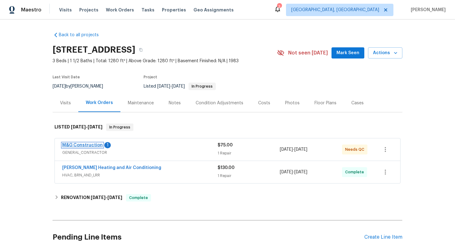
click at [79, 145] on link "M&G Construction" at bounding box center [82, 145] width 41 height 4
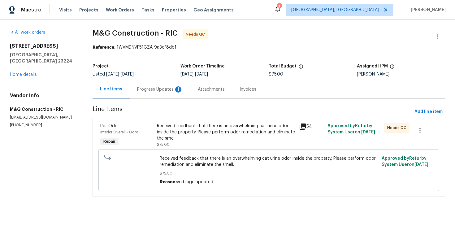
click at [159, 90] on div "Progress Updates 1" at bounding box center [160, 89] width 46 height 6
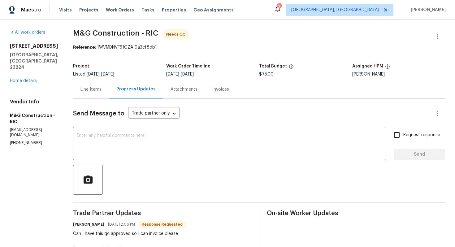
click at [87, 94] on div "Line Items" at bounding box center [91, 89] width 36 height 18
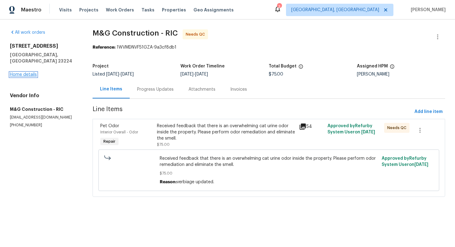
click at [28, 72] on link "Home details" at bounding box center [23, 74] width 27 height 4
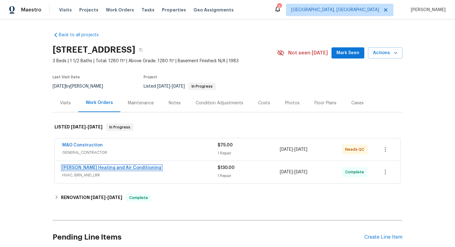
click at [104, 167] on link "[PERSON_NAME] Heating and Air Conditioning" at bounding box center [111, 167] width 99 height 4
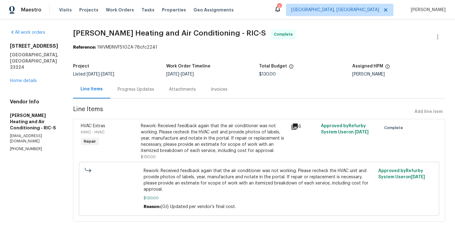
click at [126, 89] on div "Progress Updates" at bounding box center [136, 89] width 37 height 6
